Goal: Task Accomplishment & Management: Complete application form

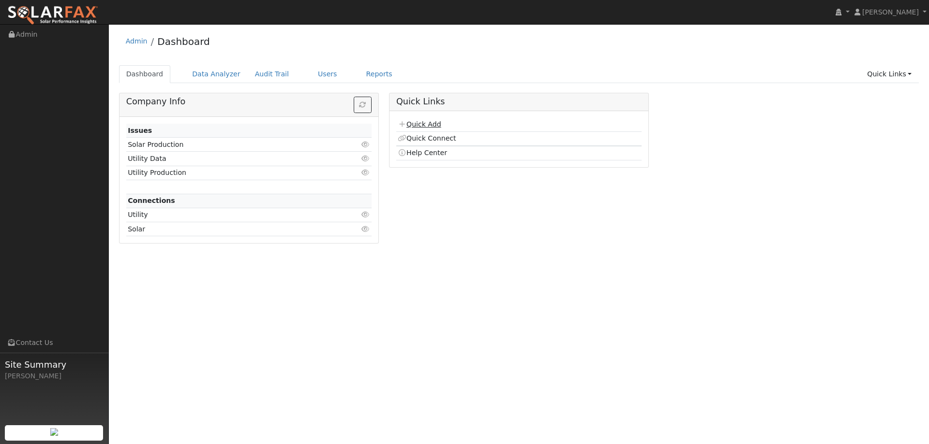
click at [426, 124] on link "Quick Add" at bounding box center [419, 124] width 43 height 8
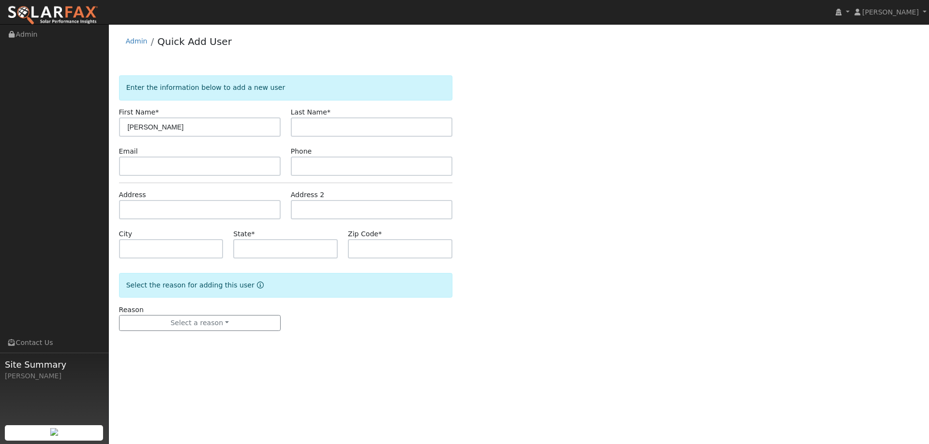
type input "[PERSON_NAME]"
type input "c"
type input "[PERSON_NAME]"
paste input "[EMAIL_ADDRESS][DOMAIN_NAME]"
type input "[EMAIL_ADDRESS][DOMAIN_NAME]"
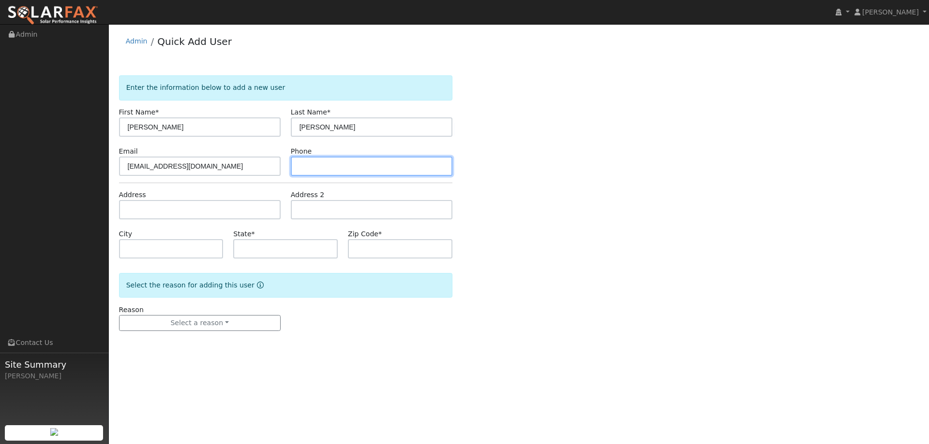
click at [330, 164] on input "text" at bounding box center [372, 166] width 162 height 19
paste input "(925) 286-3671"
type input "(925) 286-3671"
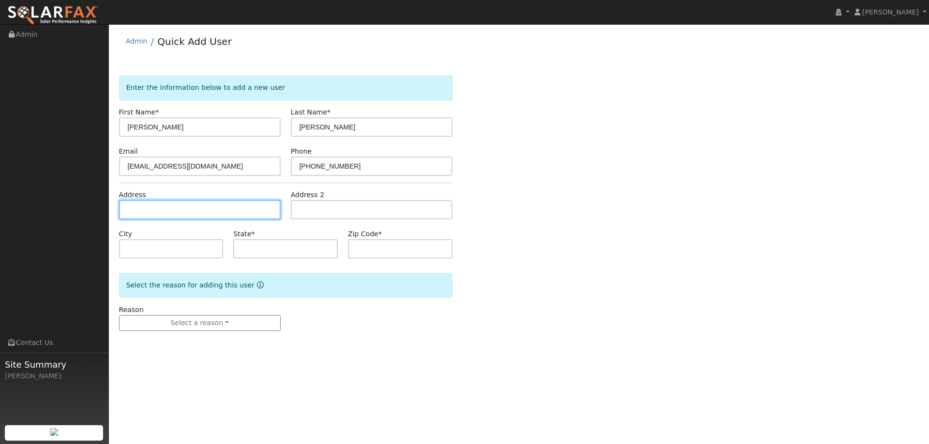
click at [206, 216] on input "text" at bounding box center [200, 209] width 162 height 19
paste input "116 Santiago Dr"
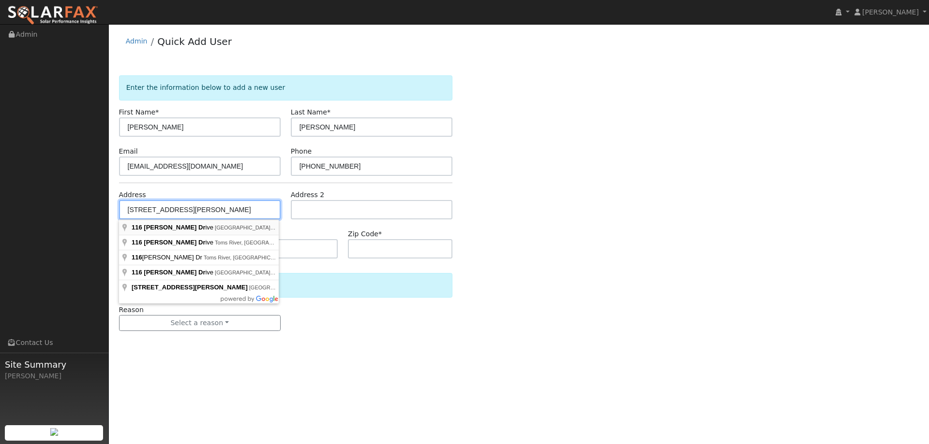
type input "116 Santiago Drive"
type input "Danville"
type input "CA"
type input "94526"
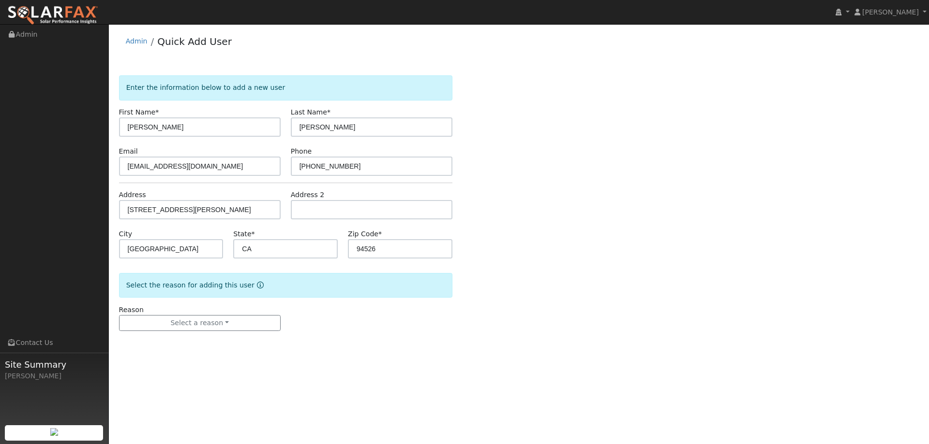
click at [234, 334] on form "Enter the information below to add a new user First Name * Vincent Last Name * …" at bounding box center [285, 212] width 333 height 275
click at [232, 330] on button "Select a reason" at bounding box center [200, 323] width 162 height 16
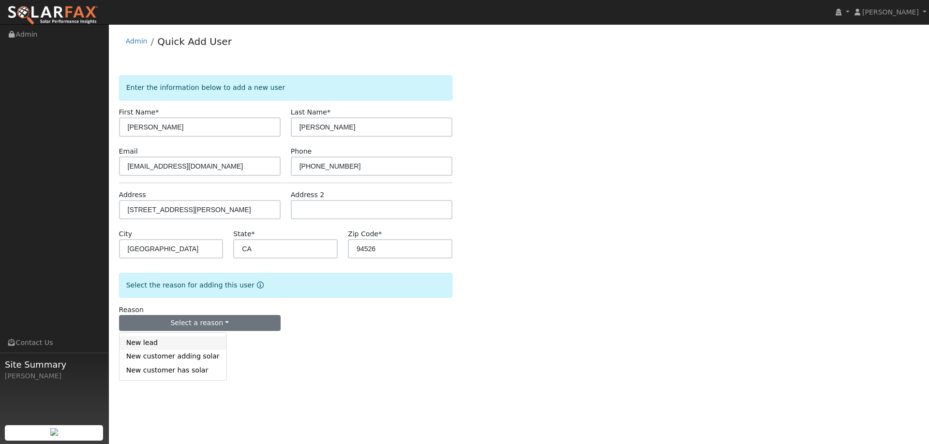
click at [196, 347] on link "New lead" at bounding box center [172, 344] width 107 height 14
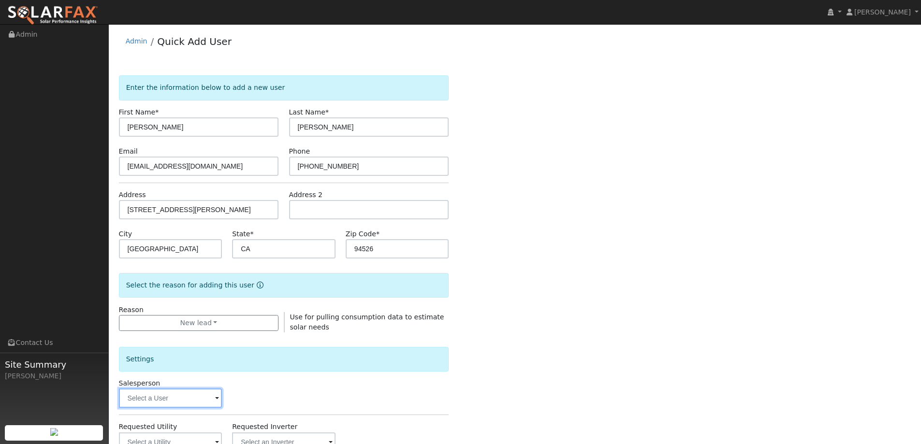
click at [169, 392] on input "text" at bounding box center [170, 398] width 103 height 19
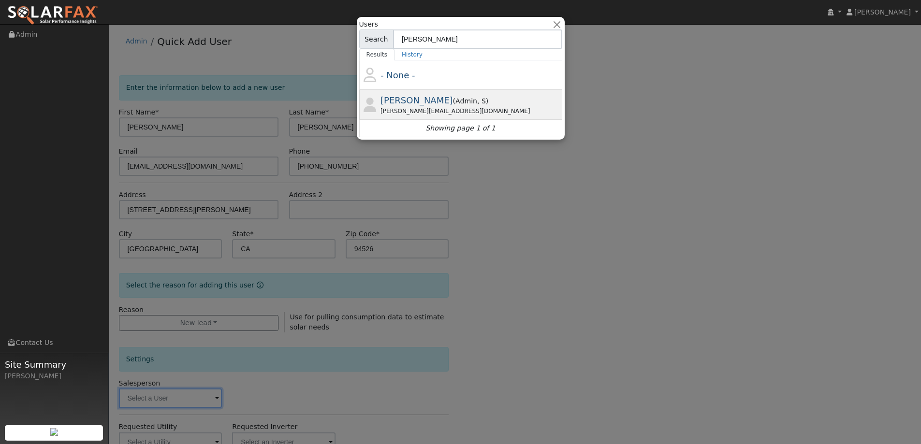
type input "paul barb"
click at [441, 94] on div "Paul Barber ( Admin , S ) Paul@ambrosesolar.com" at bounding box center [470, 105] width 179 height 22
type input "Paul Barber"
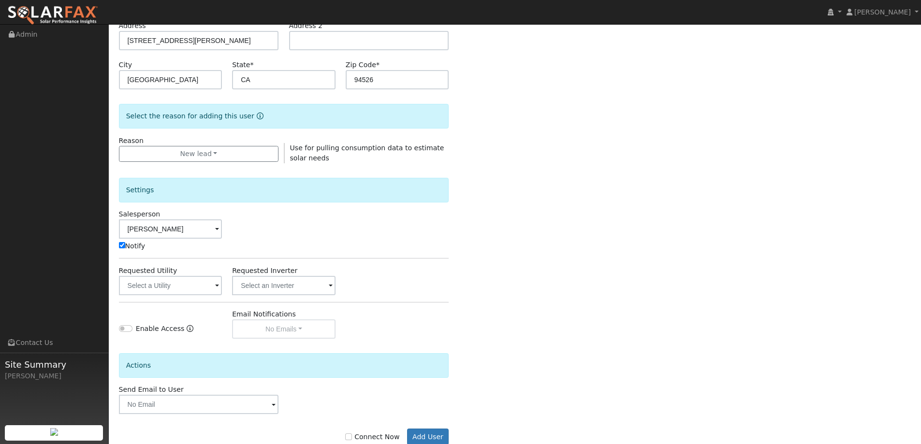
scroll to position [193, 0]
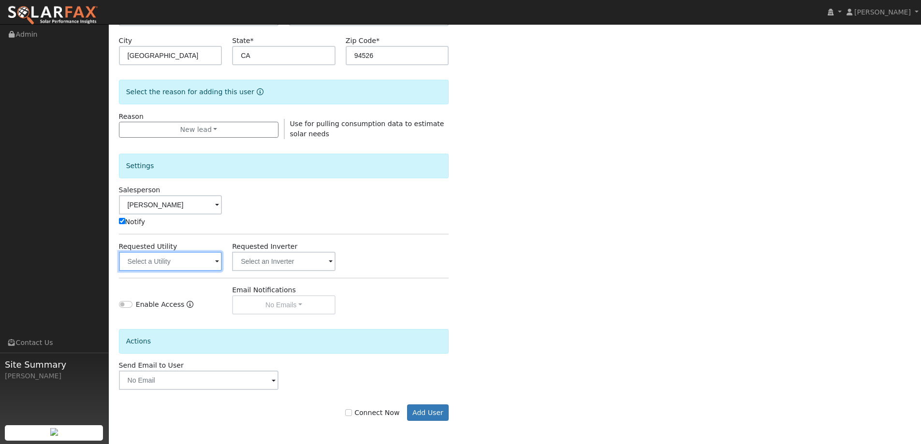
click at [208, 262] on input "text" at bounding box center [170, 261] width 103 height 19
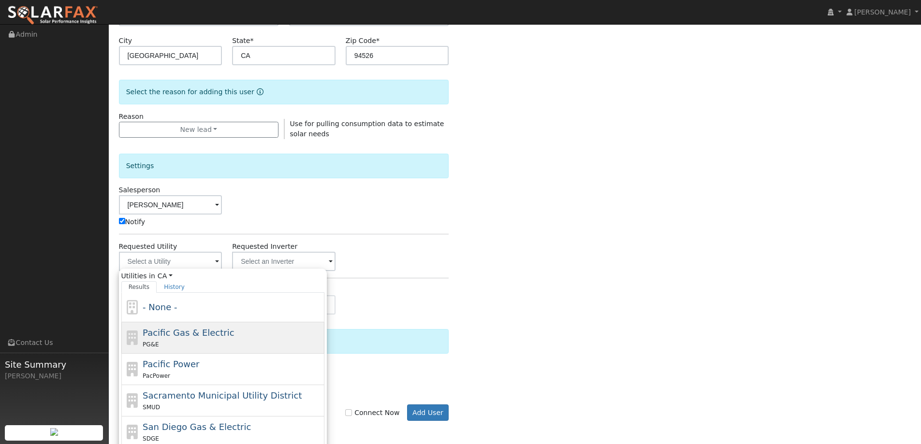
click at [225, 336] on div "Pacific Gas & Electric PG&E" at bounding box center [232, 337] width 179 height 23
type input "Pacific Gas & Electric"
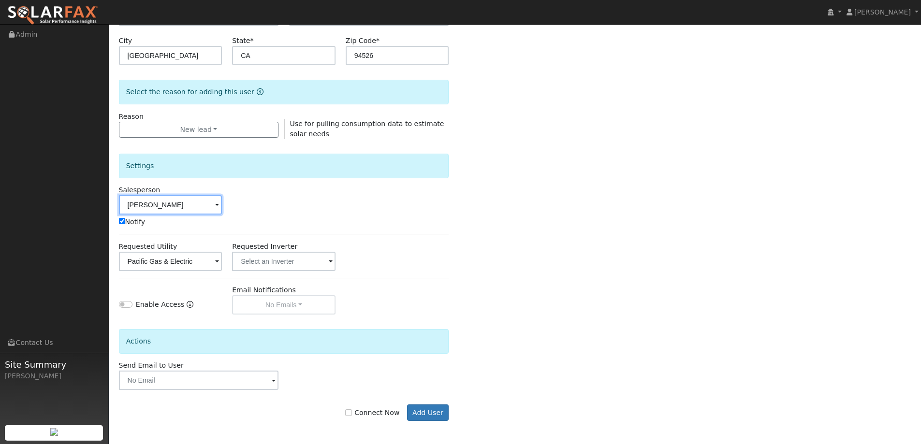
click at [145, 204] on input "Paul Barber" at bounding box center [170, 204] width 103 height 19
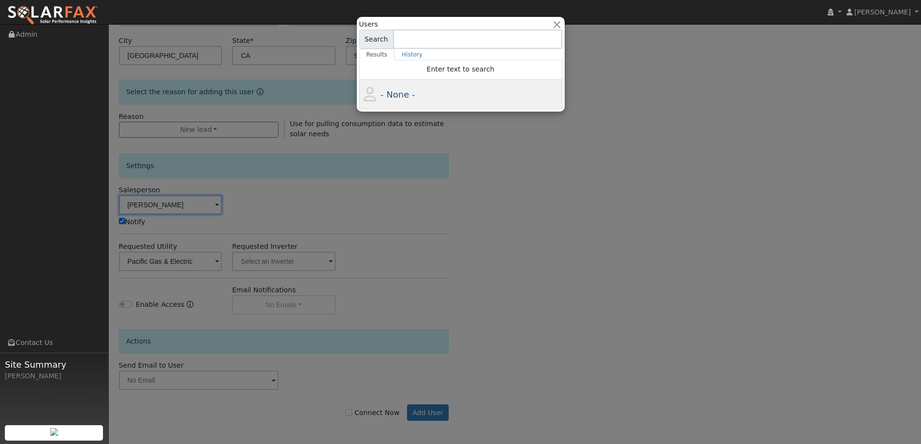
click at [383, 101] on div "- None -" at bounding box center [460, 95] width 203 height 30
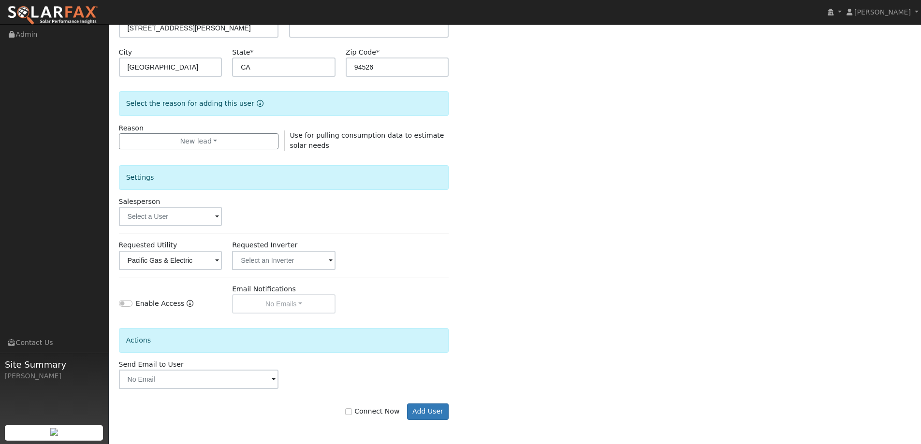
scroll to position [182, 0]
click at [431, 409] on button "Add User" at bounding box center [428, 412] width 42 height 16
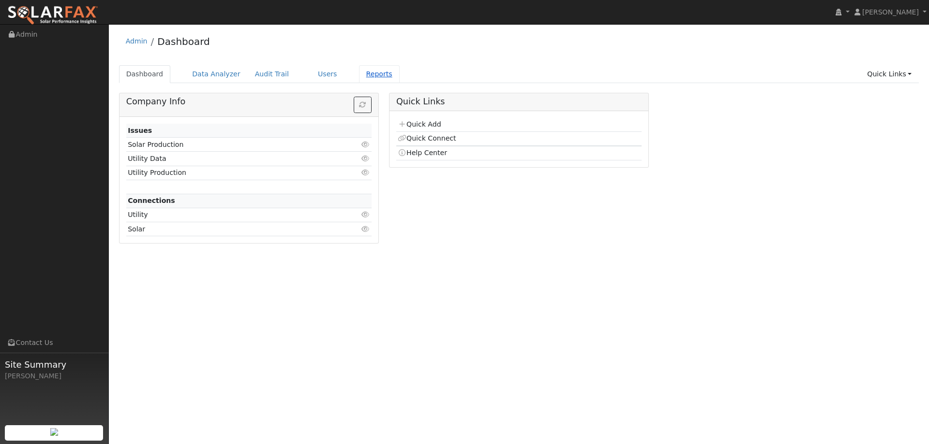
click at [359, 75] on link "Reports" at bounding box center [379, 74] width 41 height 18
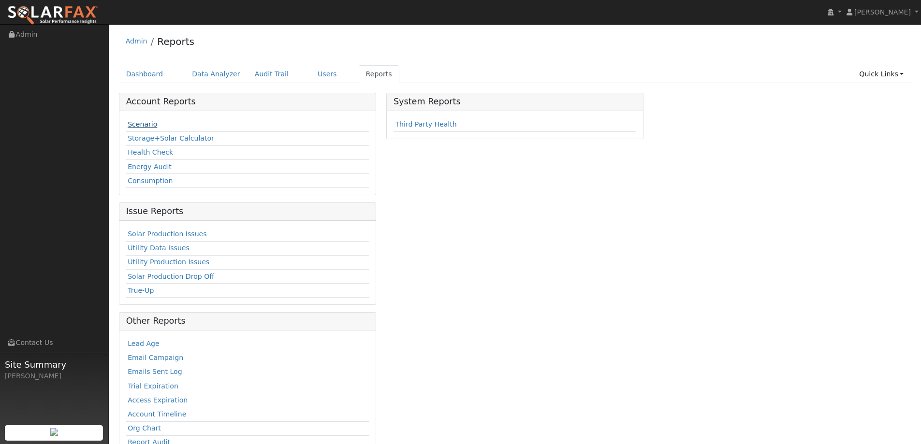
click at [148, 127] on link "Scenario" at bounding box center [143, 124] width 30 height 8
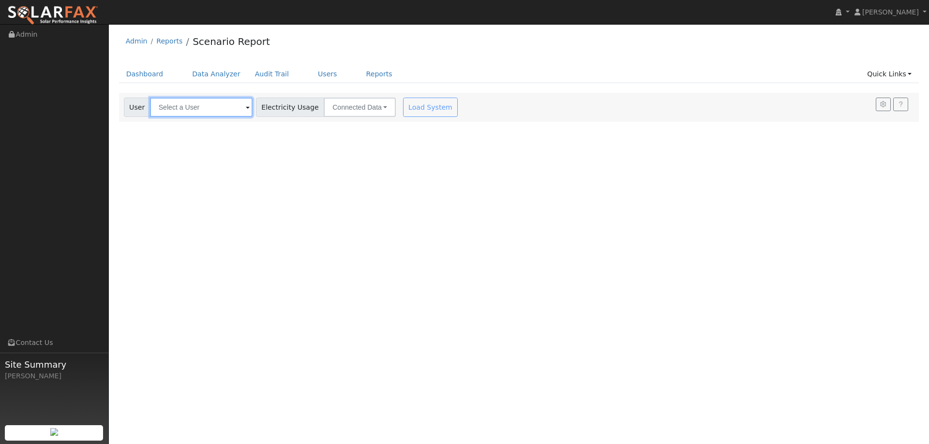
click at [162, 101] on input "text" at bounding box center [201, 107] width 103 height 19
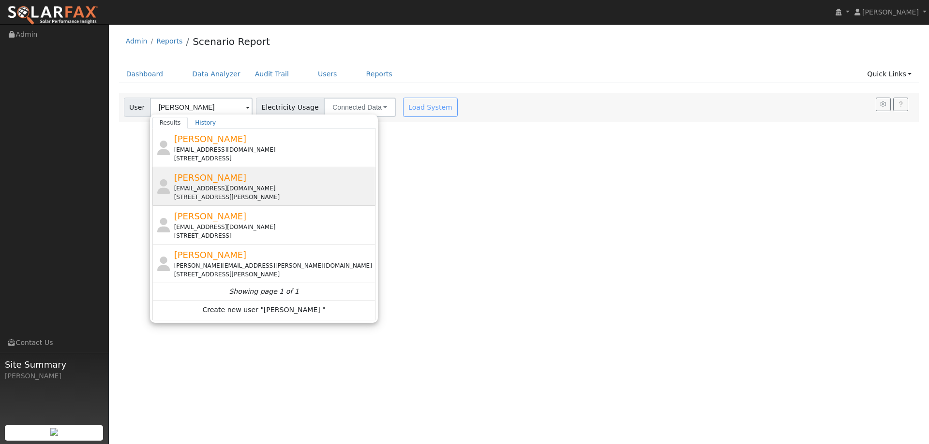
click at [219, 175] on span "[PERSON_NAME]" at bounding box center [210, 178] width 73 height 10
type input "[PERSON_NAME]"
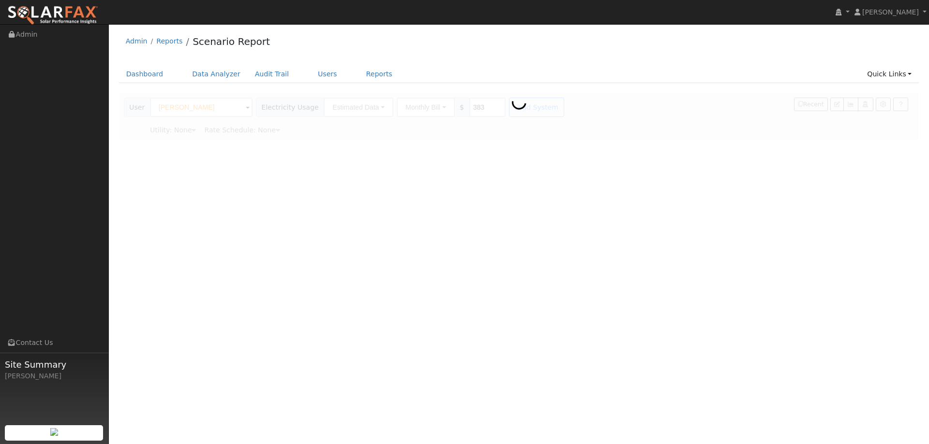
type input "Pacific Gas & Electric"
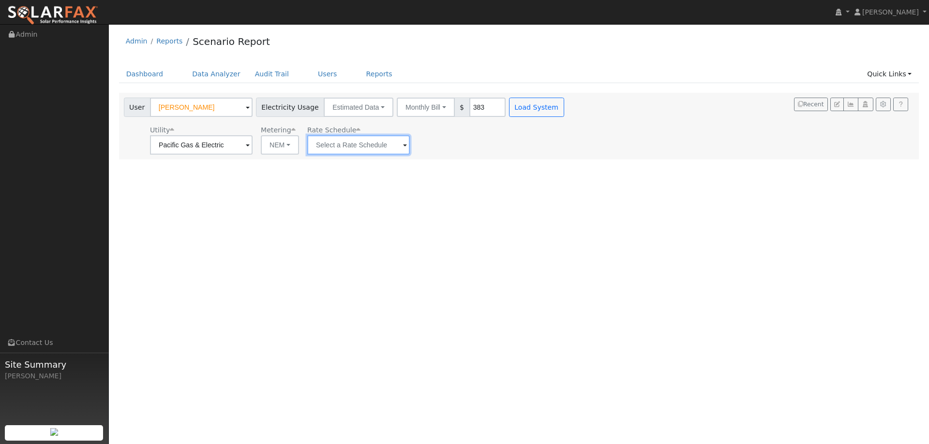
click at [355, 148] on input "text" at bounding box center [358, 144] width 103 height 19
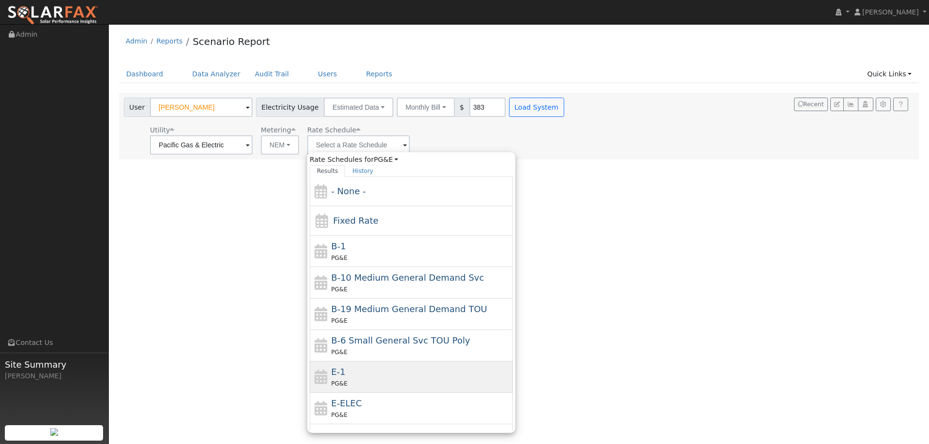
click at [384, 374] on div "E-1 PG&E" at bounding box center [420, 377] width 179 height 23
type input "E-1"
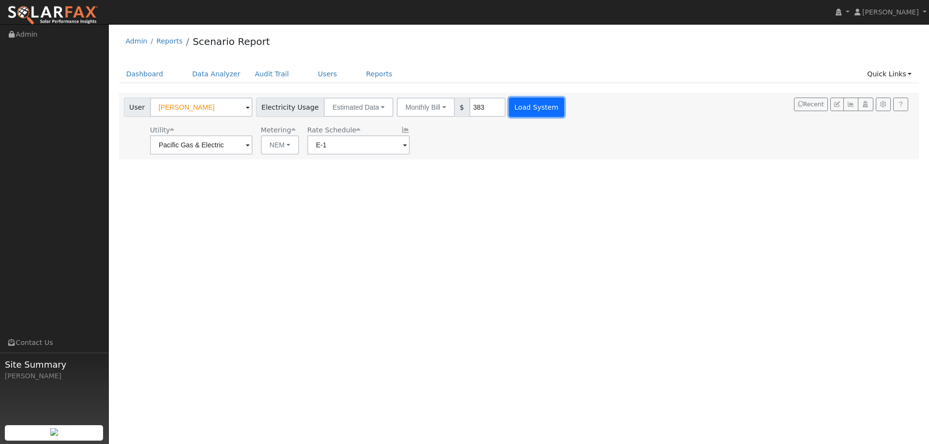
click at [509, 110] on button "Load System" at bounding box center [536, 107] width 55 height 19
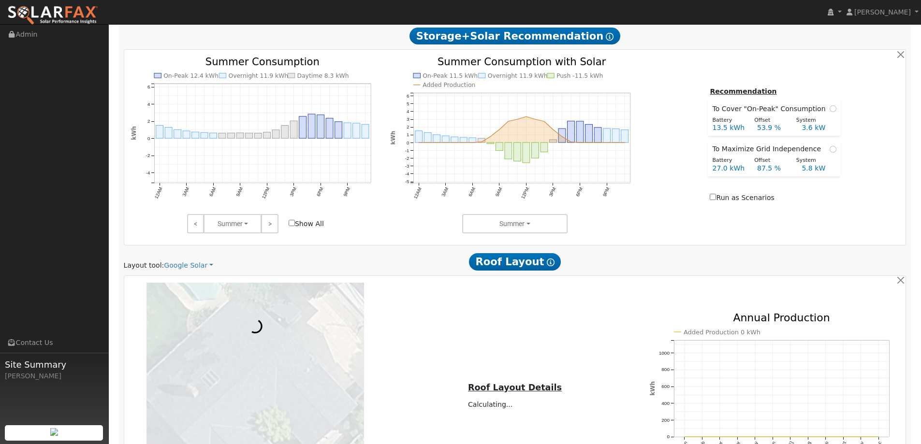
scroll to position [387, 0]
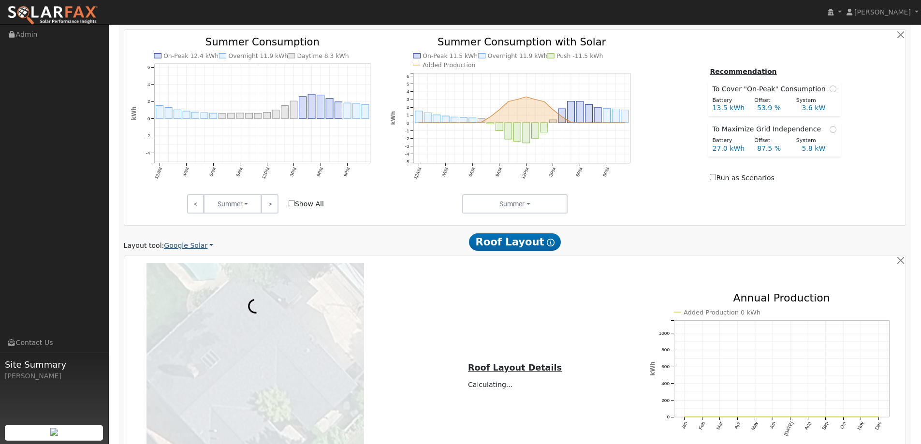
click at [188, 247] on link "Google Solar" at bounding box center [188, 246] width 49 height 10
click at [188, 287] on link "Aurora" at bounding box center [195, 290] width 67 height 14
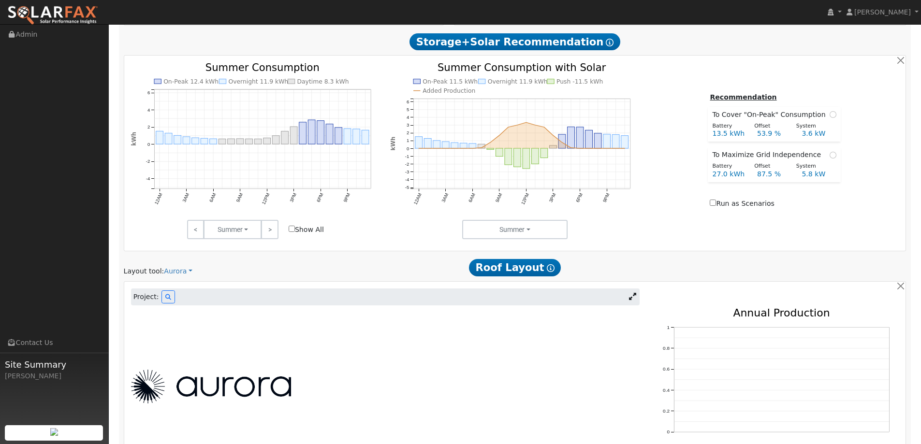
scroll to position [458, 0]
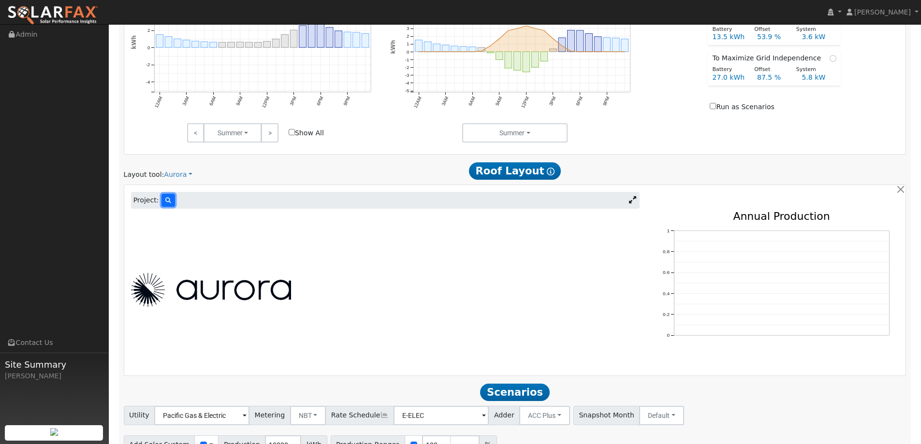
click at [165, 198] on icon at bounding box center [168, 201] width 6 height 6
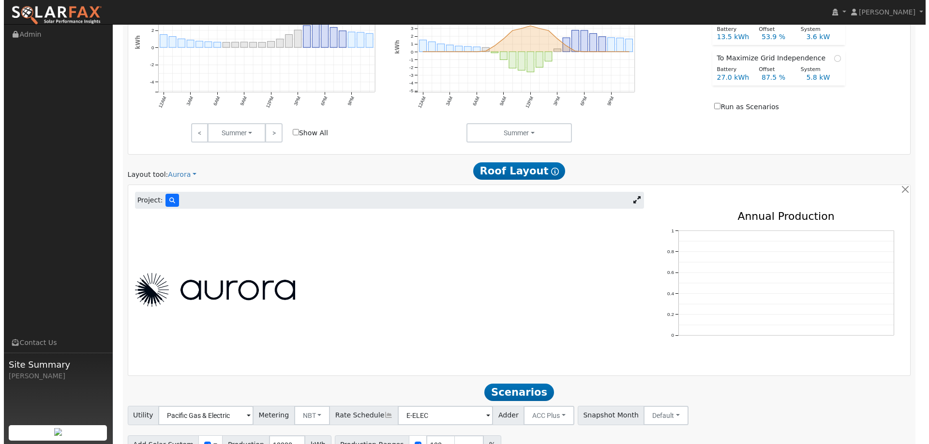
scroll to position [459, 0]
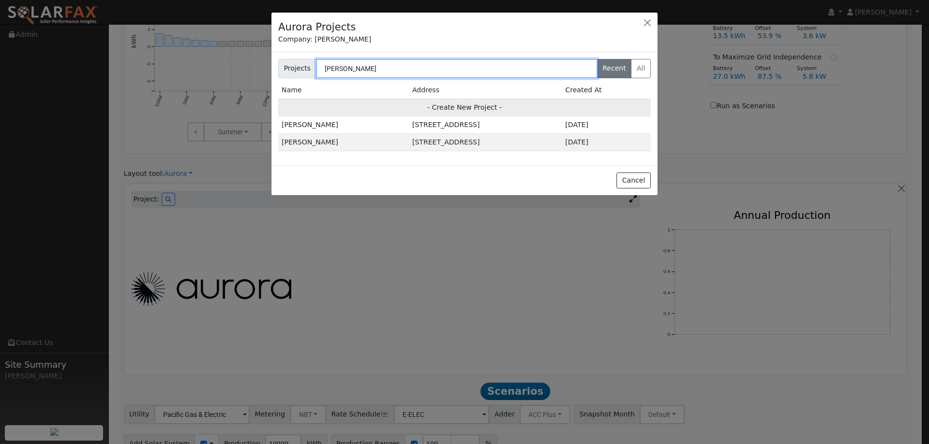
type input "vincent"
click at [471, 105] on td "- Create New Project -" at bounding box center [464, 107] width 372 height 17
type input "Vincent Cruz"
type input "116 Santiago Drive"
type input "Danville"
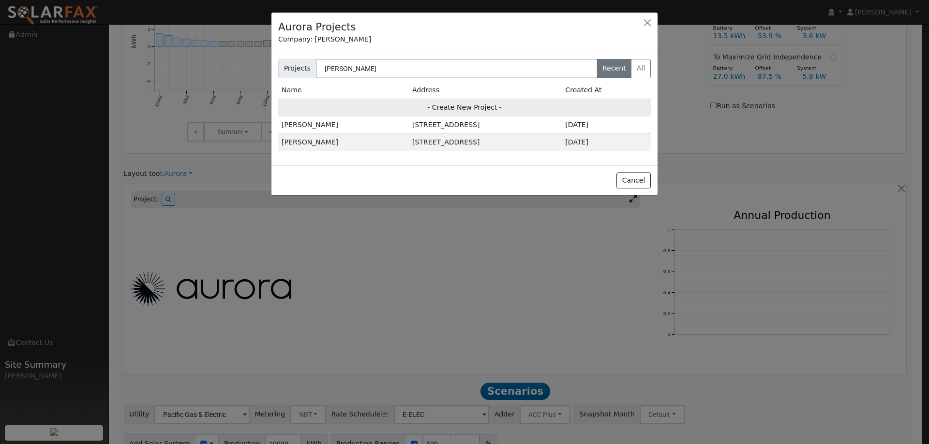
type input "CA"
type input "94526"
type input "Design"
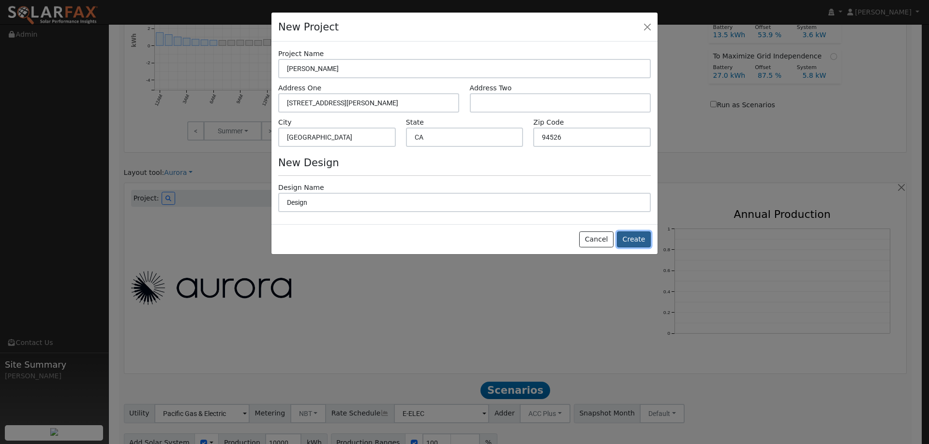
click at [628, 240] on button "Create" at bounding box center [634, 240] width 34 height 16
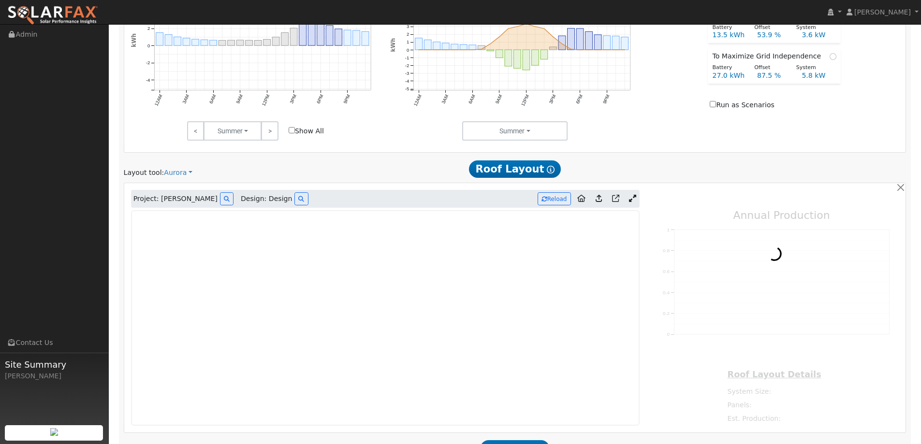
type input "0"
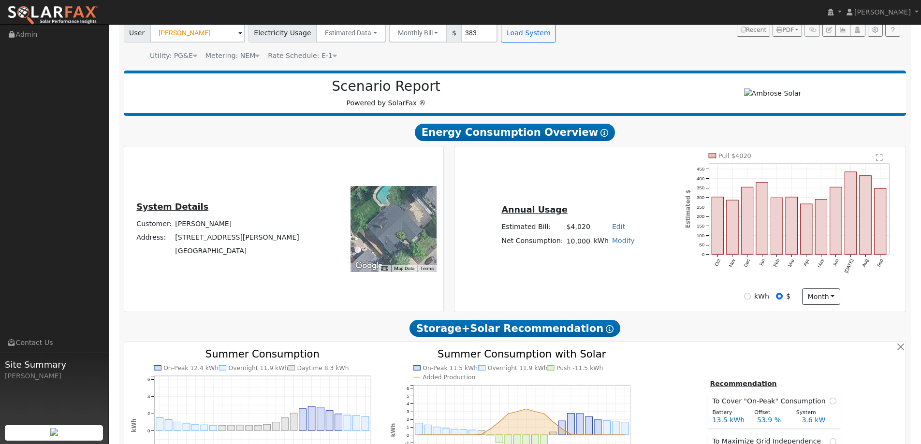
scroll to position [0, 0]
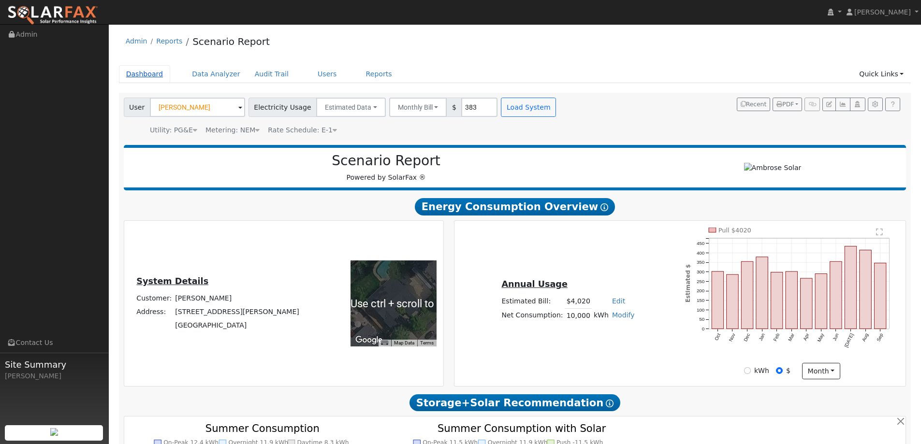
click at [150, 77] on link "Dashboard" at bounding box center [145, 74] width 52 height 18
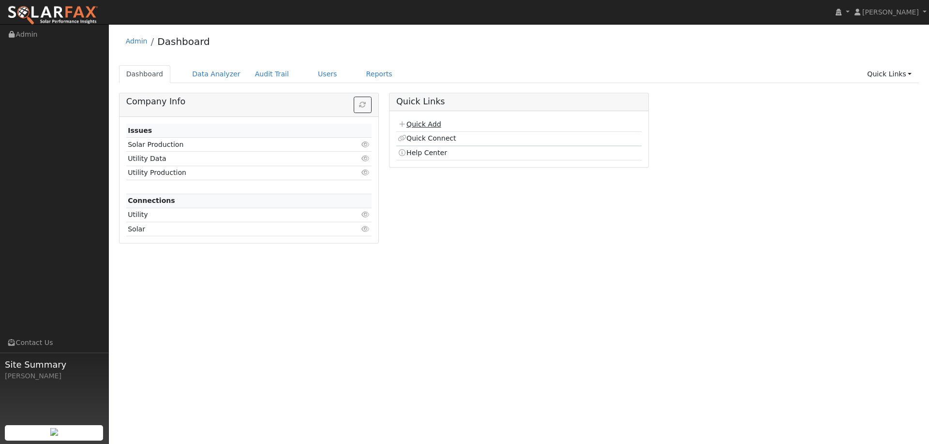
click at [414, 125] on link "Quick Add" at bounding box center [419, 124] width 43 height 8
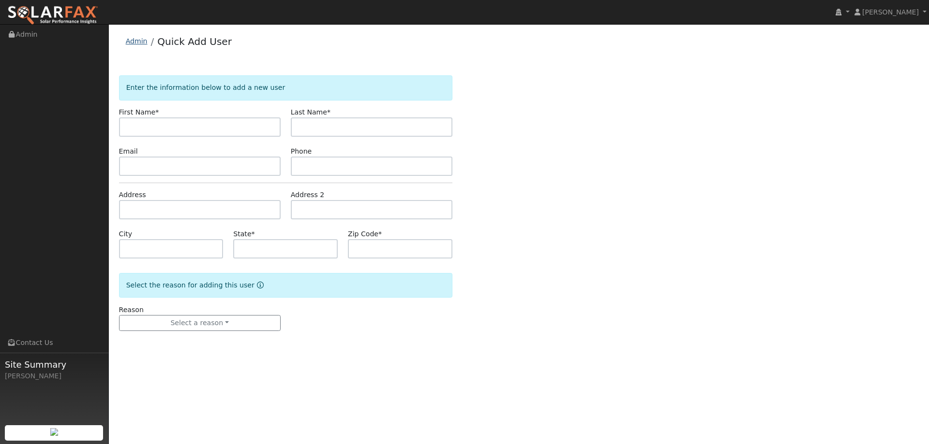
click at [144, 44] on link "Admin" at bounding box center [137, 41] width 22 height 8
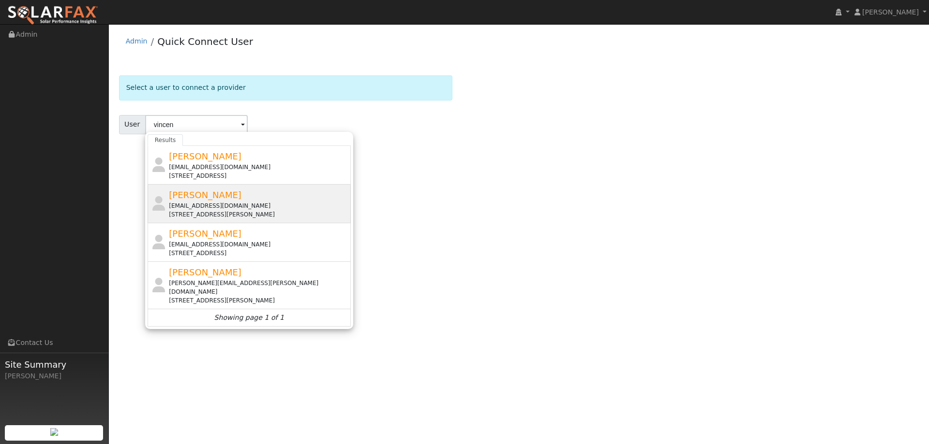
click at [216, 198] on div "[PERSON_NAME] [EMAIL_ADDRESS][DOMAIN_NAME] [STREET_ADDRESS][PERSON_NAME]" at bounding box center [258, 204] width 179 height 30
type input "[PERSON_NAME]"
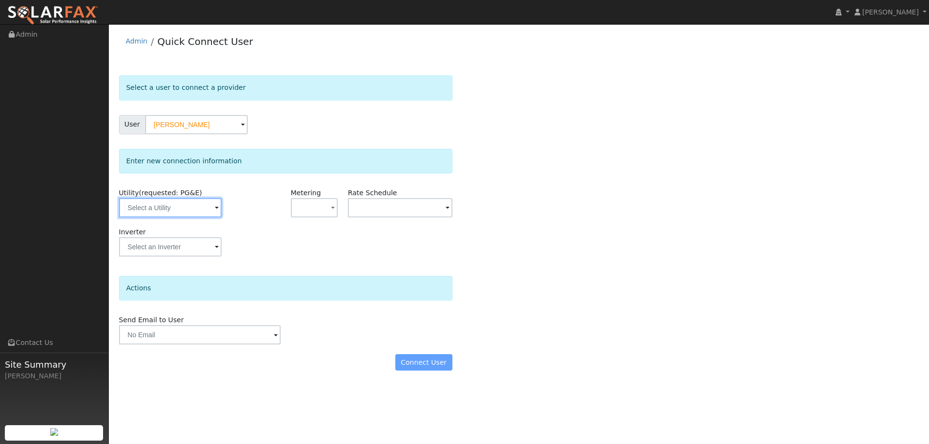
click at [203, 213] on input "text" at bounding box center [170, 207] width 103 height 19
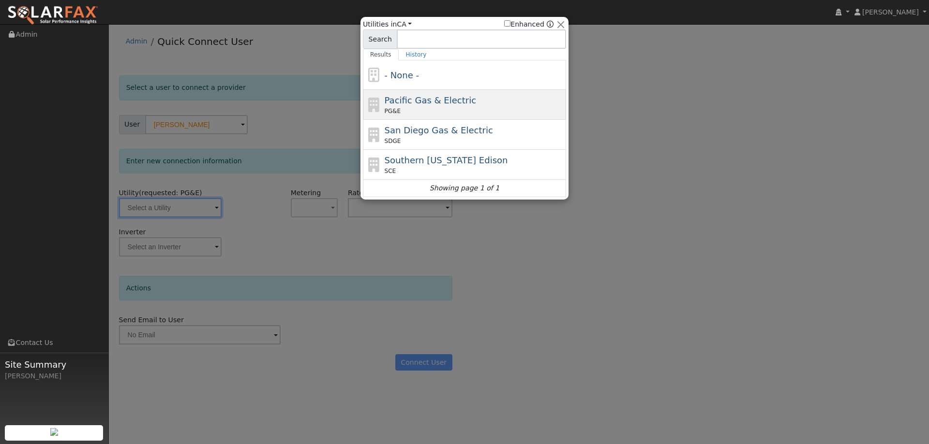
click at [435, 103] on span "Pacific Gas & Electric" at bounding box center [429, 100] width 91 height 10
type input "PG&E"
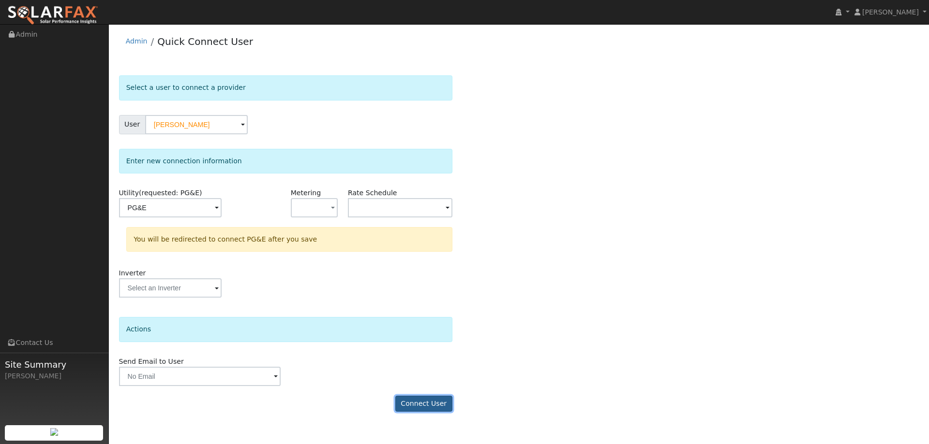
click at [441, 412] on button "Connect User" at bounding box center [423, 404] width 57 height 16
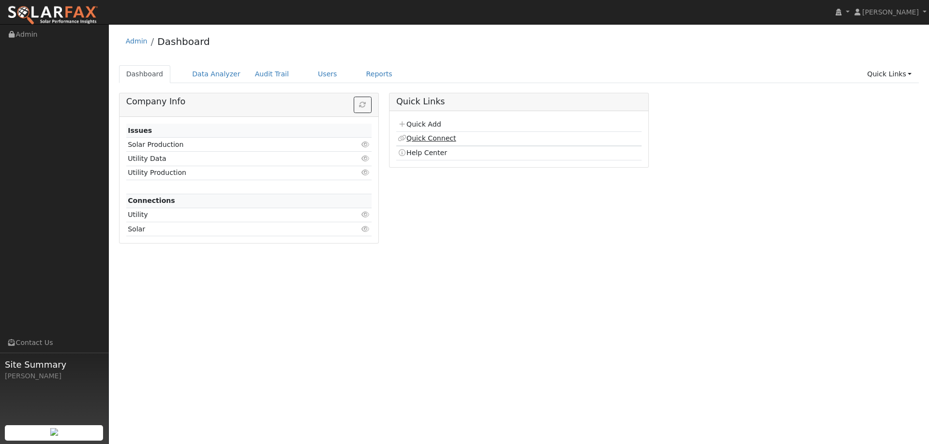
click at [441, 139] on link "Quick Connect" at bounding box center [427, 138] width 58 height 8
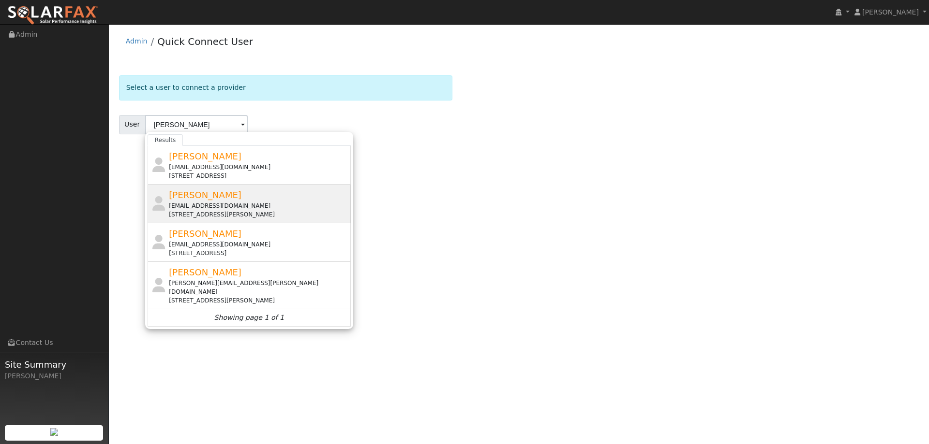
click at [238, 189] on div "[PERSON_NAME] [EMAIL_ADDRESS][DOMAIN_NAME] [STREET_ADDRESS][PERSON_NAME]" at bounding box center [258, 204] width 179 height 30
type input "[PERSON_NAME]"
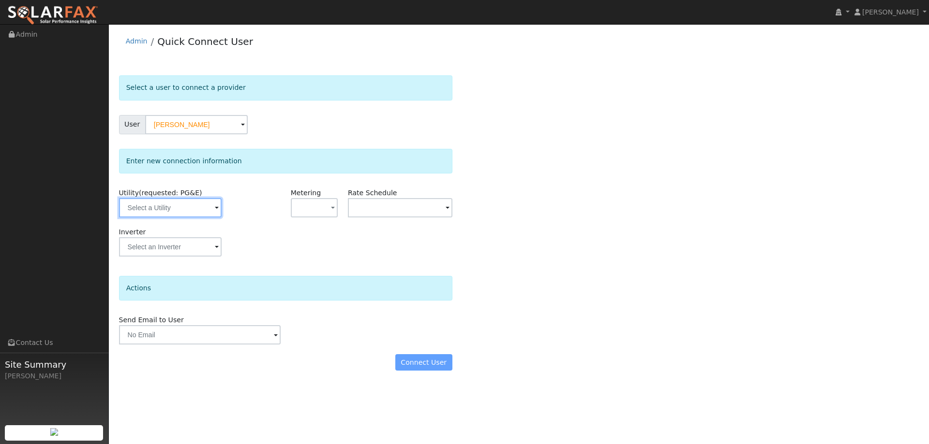
click at [187, 207] on input "text" at bounding box center [170, 207] width 103 height 19
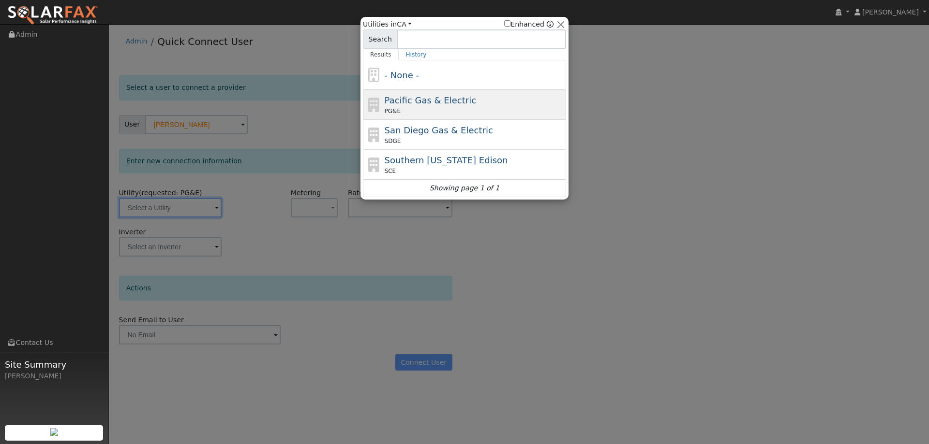
click at [399, 114] on div "PG&E" at bounding box center [473, 111] width 179 height 9
type input "PG&E"
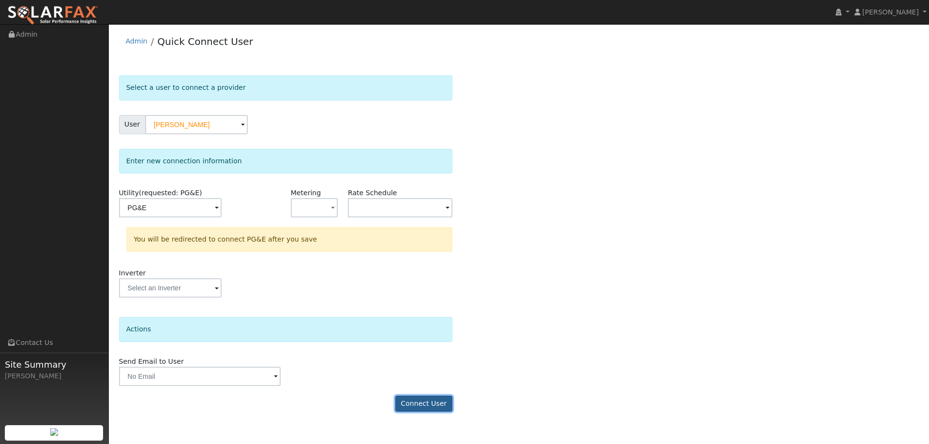
click at [427, 396] on button "Connect User" at bounding box center [423, 404] width 57 height 16
